Goal: Task Accomplishment & Management: Use online tool/utility

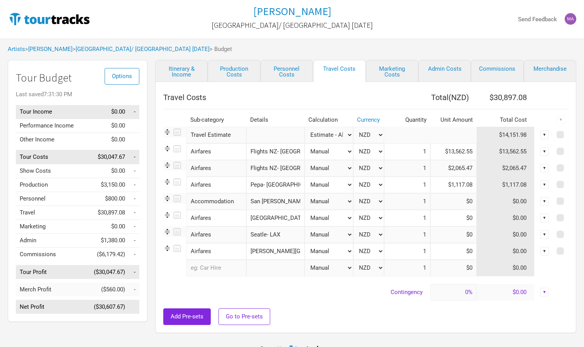
select select "Travel Estimates All"
click at [78, 113] on td "Tour Income" at bounding box center [50, 112] width 69 height 14
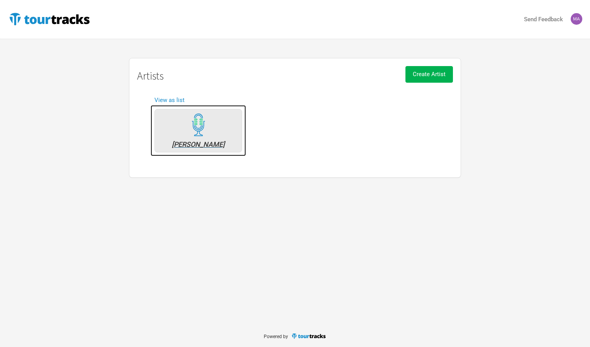
click at [198, 143] on div "[PERSON_NAME]" at bounding box center [198, 144] width 79 height 7
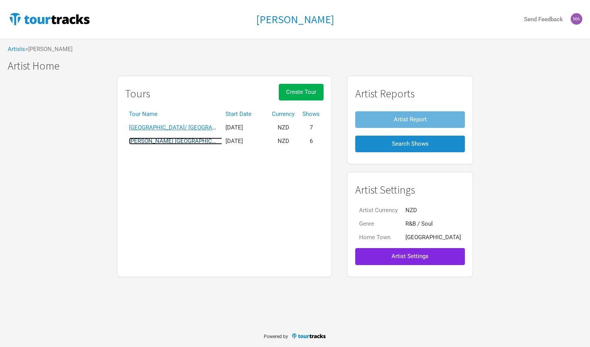
click at [208, 141] on link "STAN WALKER USA/Cananda USA" at bounding box center [237, 140] width 217 height 7
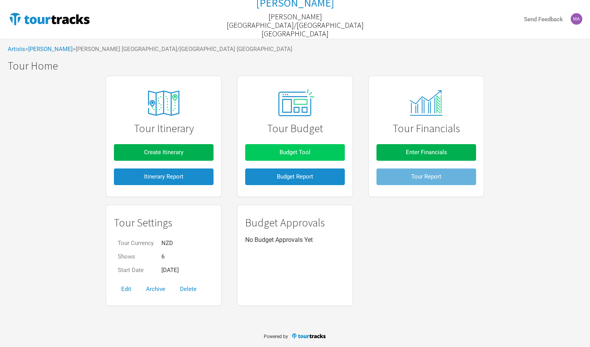
click at [297, 151] on span "Budget Tool" at bounding box center [295, 152] width 31 height 7
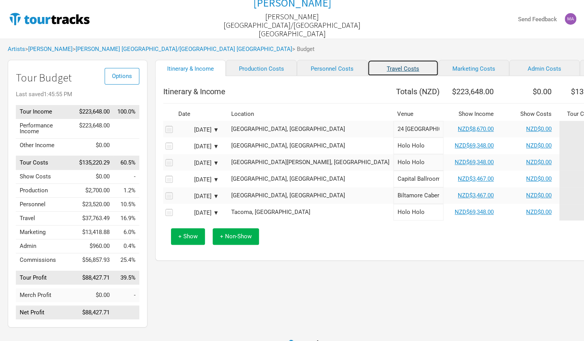
click at [373, 69] on link "Travel Costs" at bounding box center [403, 68] width 71 height 16
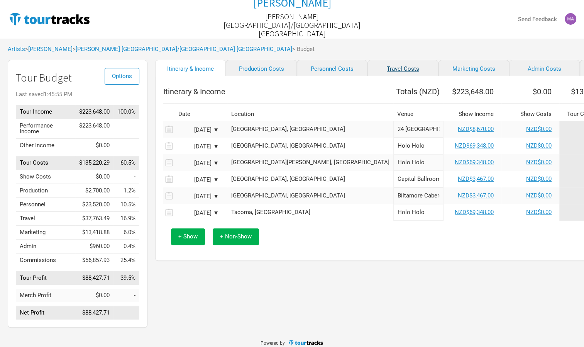
select select "Travel Estimates All"
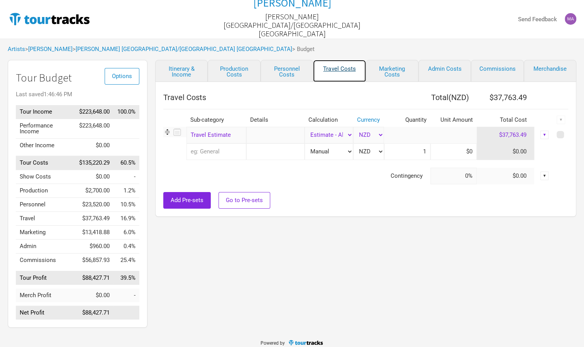
click at [350, 70] on link "Travel Costs" at bounding box center [339, 71] width 53 height 22
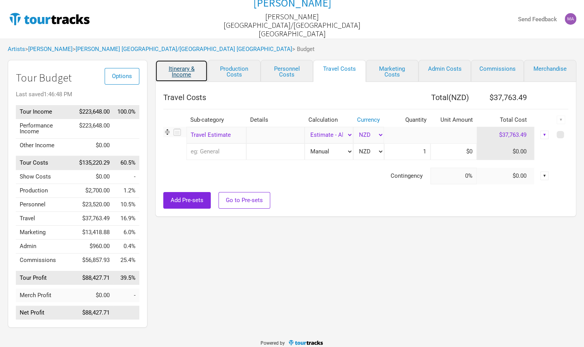
click at [185, 69] on link "Itinerary & Income" at bounding box center [181, 71] width 53 height 22
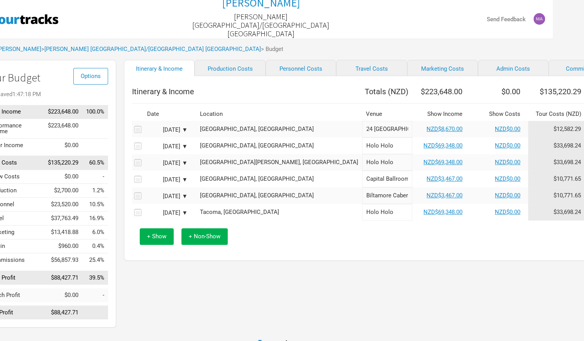
scroll to position [0, 42]
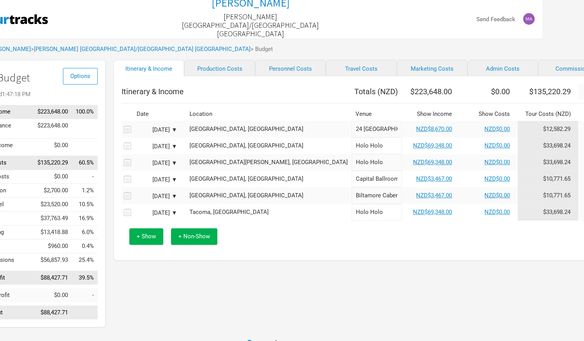
click at [317, 283] on div "Itinerary & Income Production Costs Personnel Costs Travel Costs Marketing Cost…" at bounding box center [389, 195] width 566 height 271
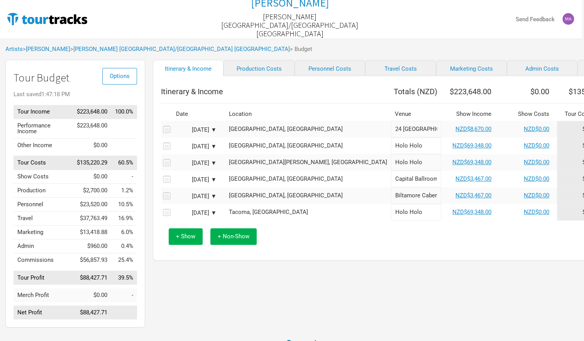
scroll to position [0, 0]
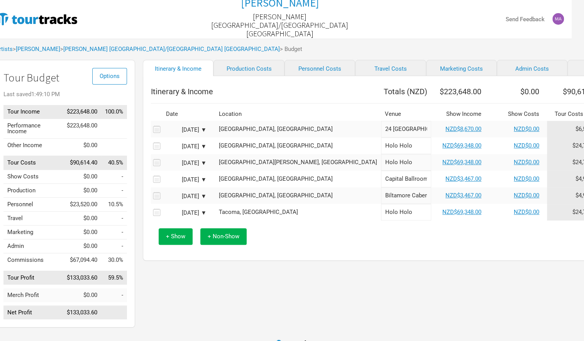
scroll to position [0, 12]
click at [297, 67] on link "Personnel Costs" at bounding box center [320, 68] width 71 height 16
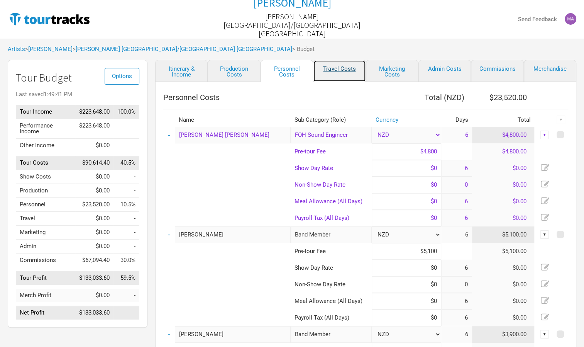
click at [336, 68] on link "Travel Costs" at bounding box center [339, 71] width 53 height 22
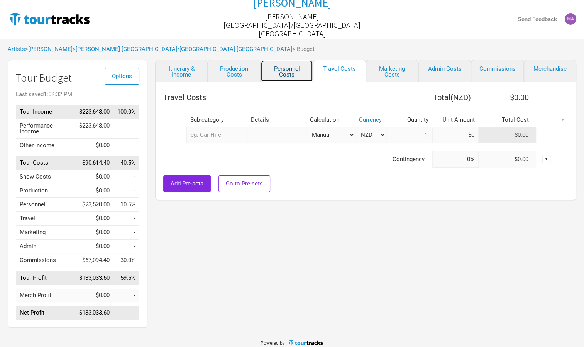
click at [293, 70] on link "Personnel Costs" at bounding box center [287, 71] width 53 height 22
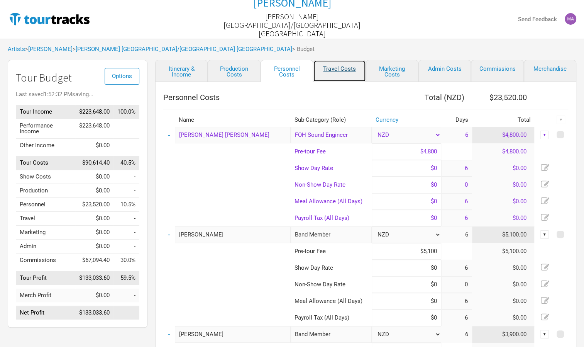
click at [344, 71] on link "Travel Costs" at bounding box center [339, 71] width 53 height 22
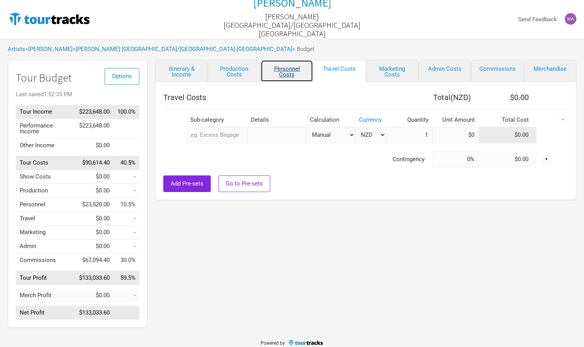
click at [291, 75] on link "Personnel Costs" at bounding box center [287, 71] width 53 height 22
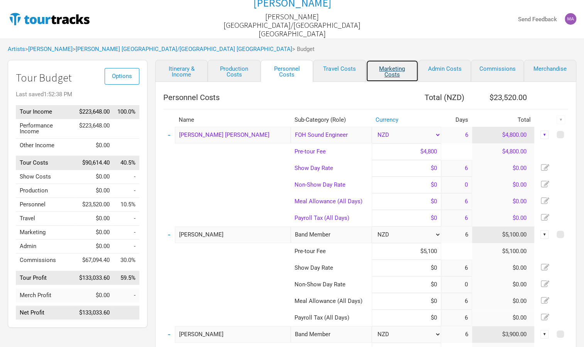
click at [397, 69] on link "Marketing Costs" at bounding box center [392, 71] width 53 height 22
select select "% of Gross"
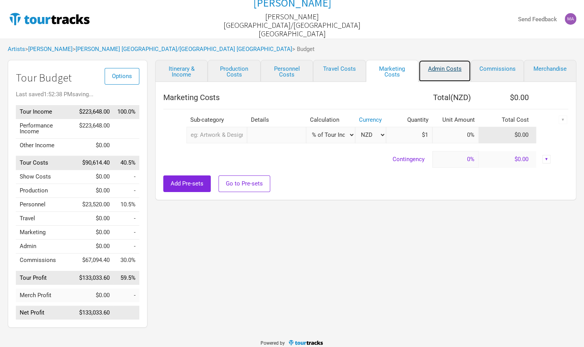
click at [450, 70] on link "Admin Costs" at bounding box center [445, 71] width 53 height 22
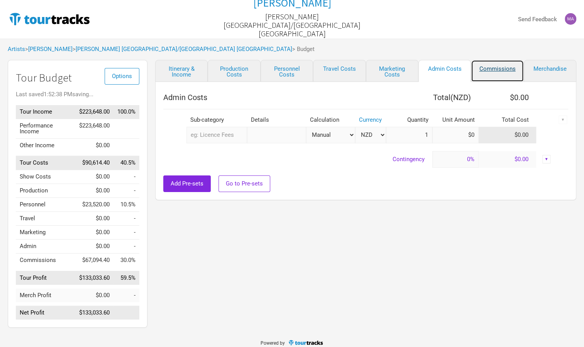
click at [486, 67] on link "Commissions" at bounding box center [497, 71] width 53 height 22
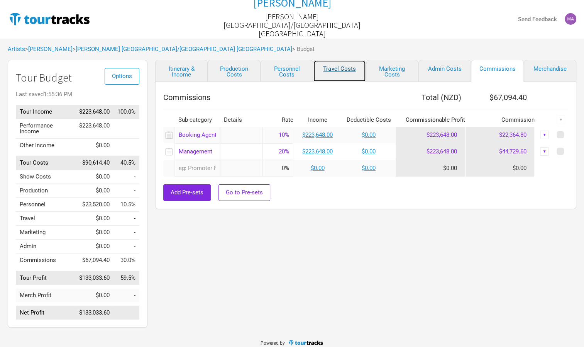
click at [340, 69] on link "Travel Costs" at bounding box center [339, 71] width 53 height 22
